Goal: Use online tool/utility

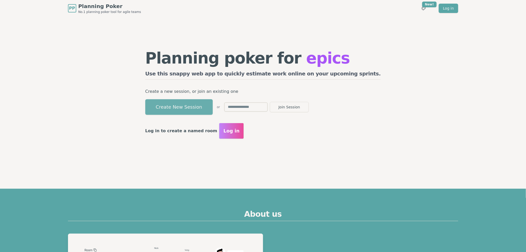
click at [207, 105] on button "Create New Session" at bounding box center [178, 107] width 67 height 16
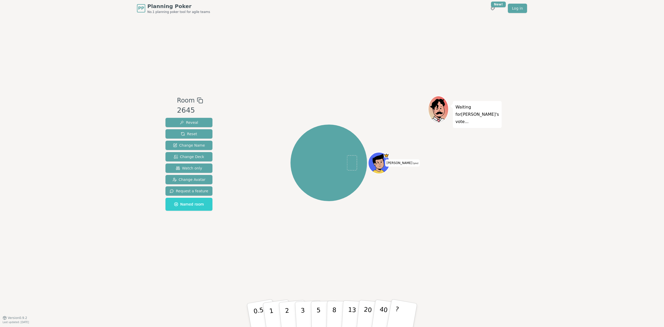
click at [365, 40] on div "Room 2645 Reveal Reset Change Name Change Deck Watch only Change Avatar Request…" at bounding box center [331, 167] width 337 height 301
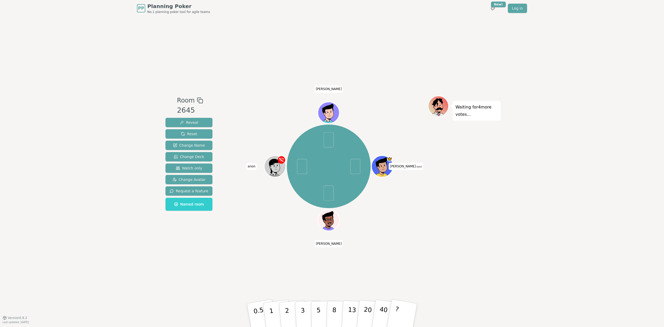
click at [526, 155] on div "PP Planning Poker No.1 planning poker tool for agile teams Toggle theme New! Lo…" at bounding box center [332, 163] width 664 height 327
click at [503, 165] on div "PP Planning Poker No.1 planning poker tool for agile teams Toggle theme New! Lo…" at bounding box center [332, 163] width 664 height 327
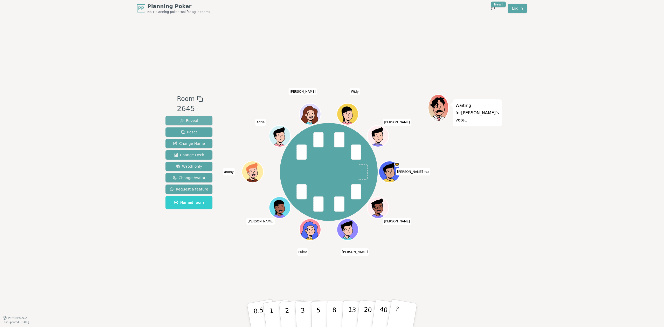
click at [190, 118] on span "Reveal" at bounding box center [189, 120] width 18 height 5
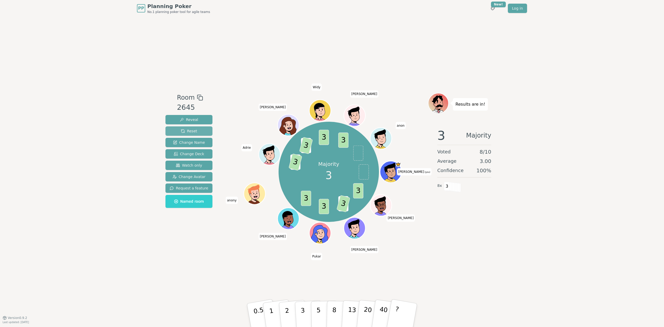
click at [188, 129] on span "Reset" at bounding box center [189, 130] width 16 height 5
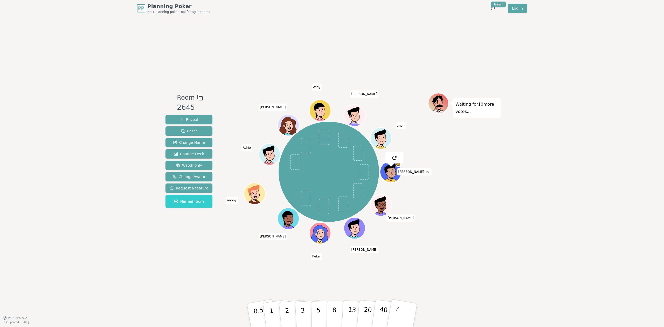
click at [526, 45] on div "PP Planning Poker No.1 planning poker tool for agile teams Toggle theme New! Lo…" at bounding box center [332, 163] width 664 height 327
